Goal: Check status: Check status

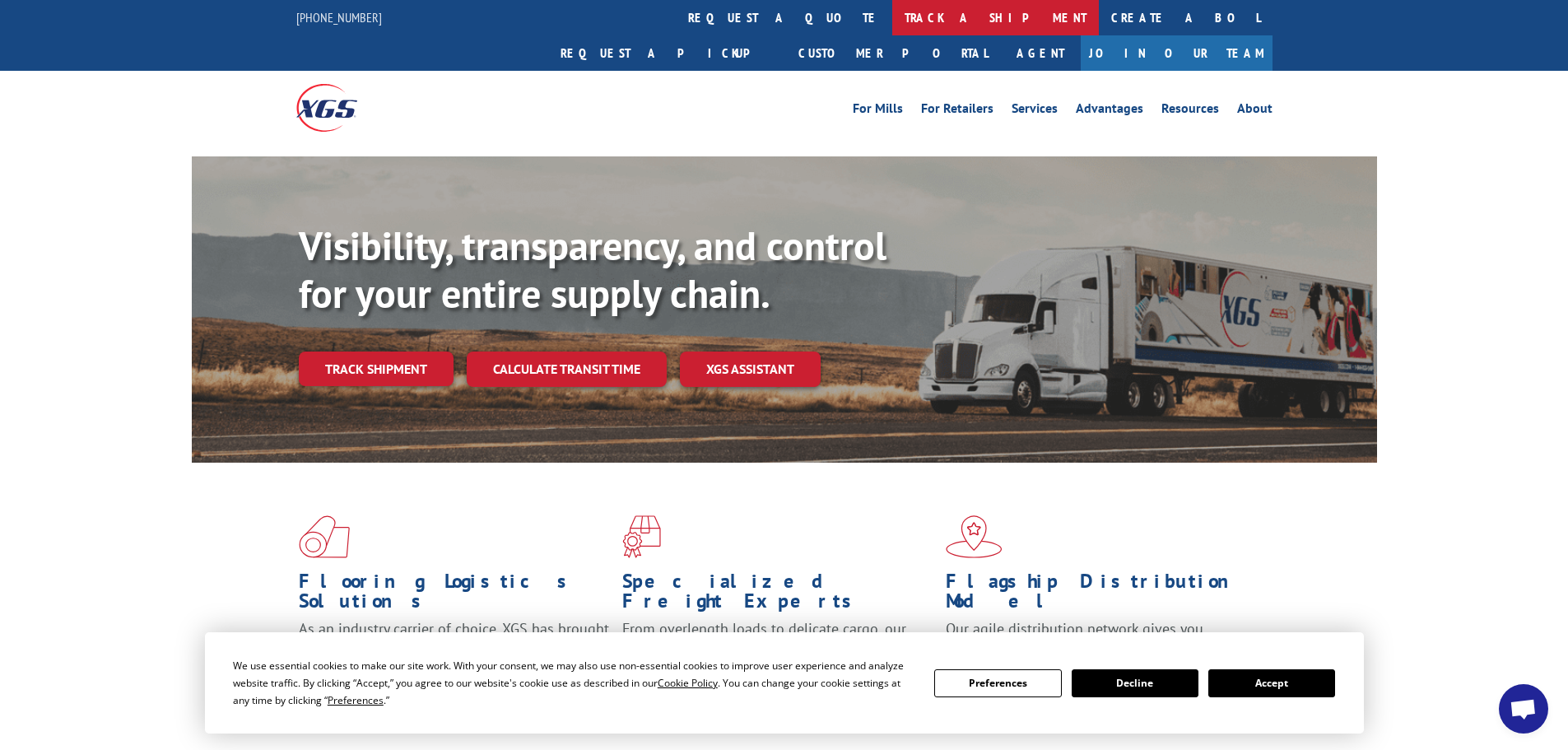
click at [893, 18] on link "track a shipment" at bounding box center [996, 17] width 207 height 35
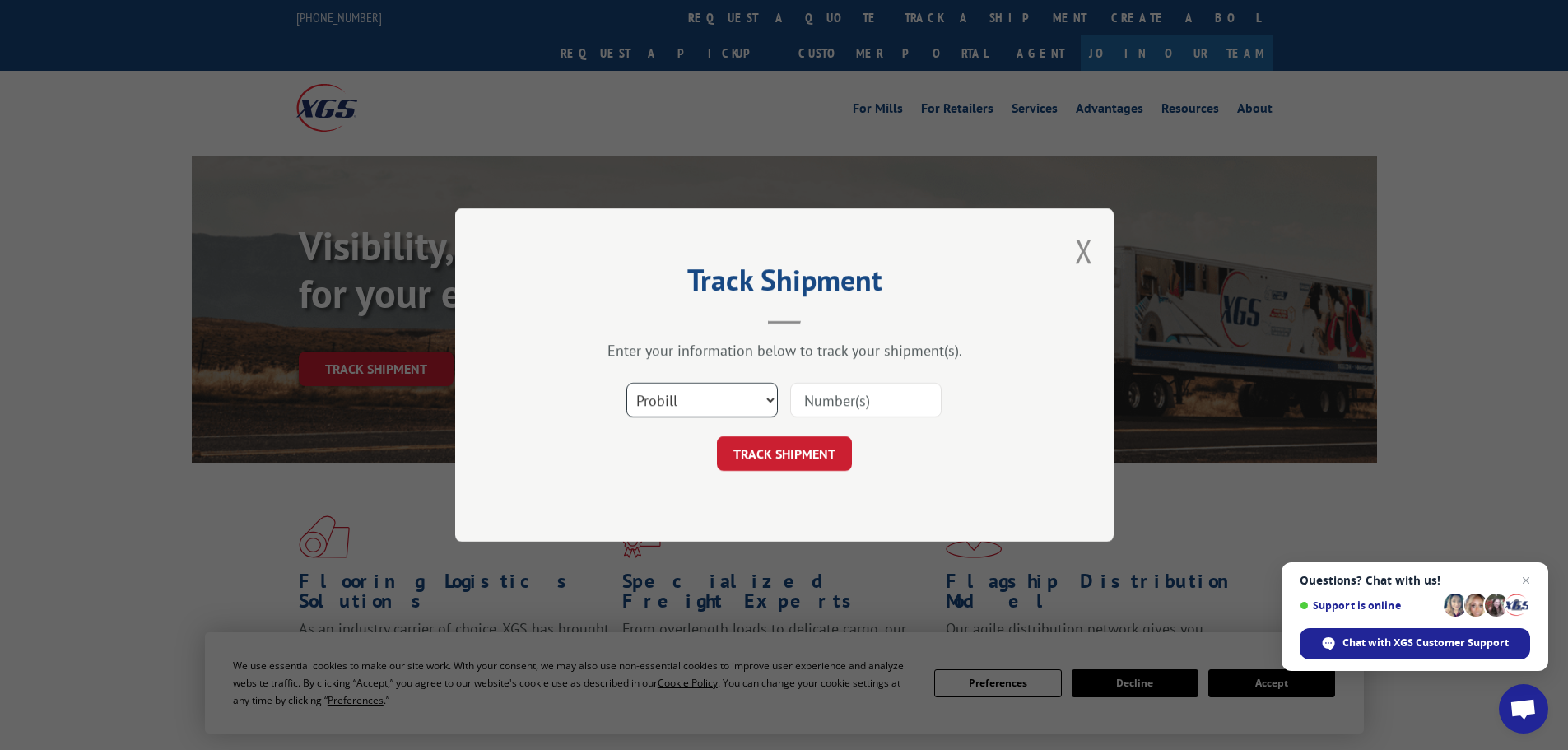
click at [766, 404] on select "Select category... Probill BOL PO" at bounding box center [702, 400] width 152 height 34
select select "po"
click at [626, 383] on select "Select category... Probill BOL PO" at bounding box center [702, 400] width 152 height 34
click at [842, 397] on input at bounding box center [866, 400] width 152 height 34
type input "4503748735"
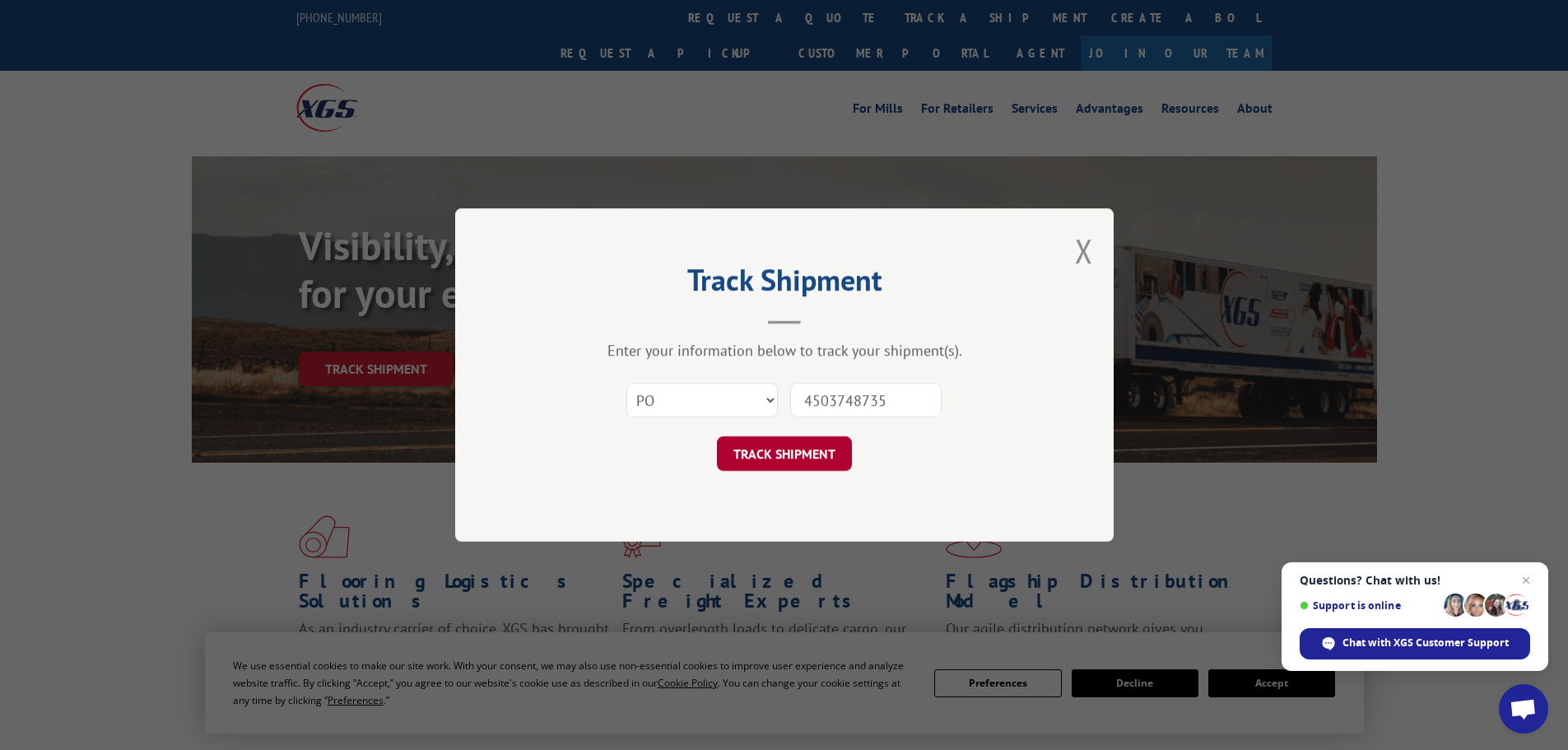
click at [800, 452] on button "TRACK SHIPMENT" at bounding box center [784, 453] width 135 height 34
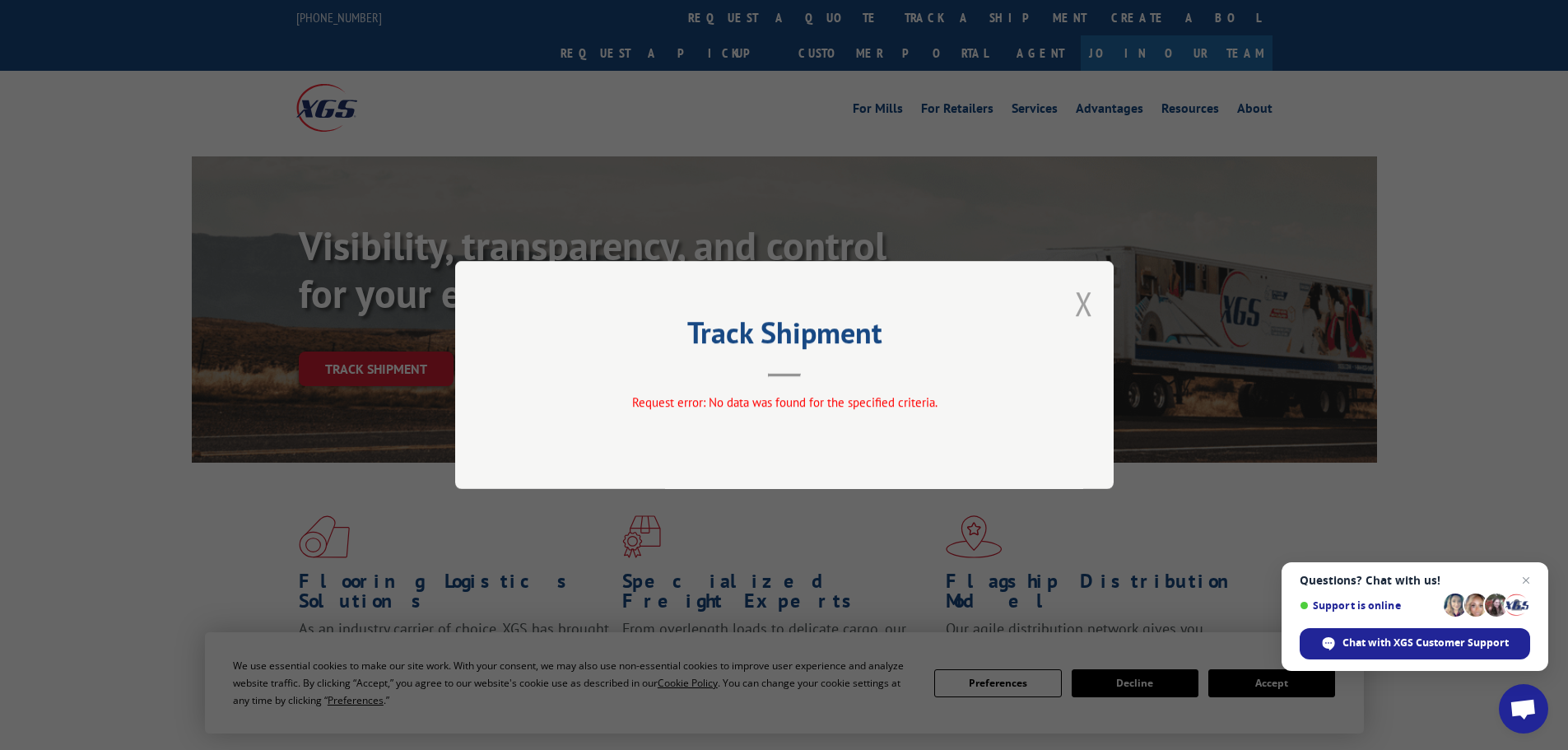
click at [1080, 303] on button "Close modal" at bounding box center [1084, 303] width 18 height 44
